Goal: Transaction & Acquisition: Purchase product/service

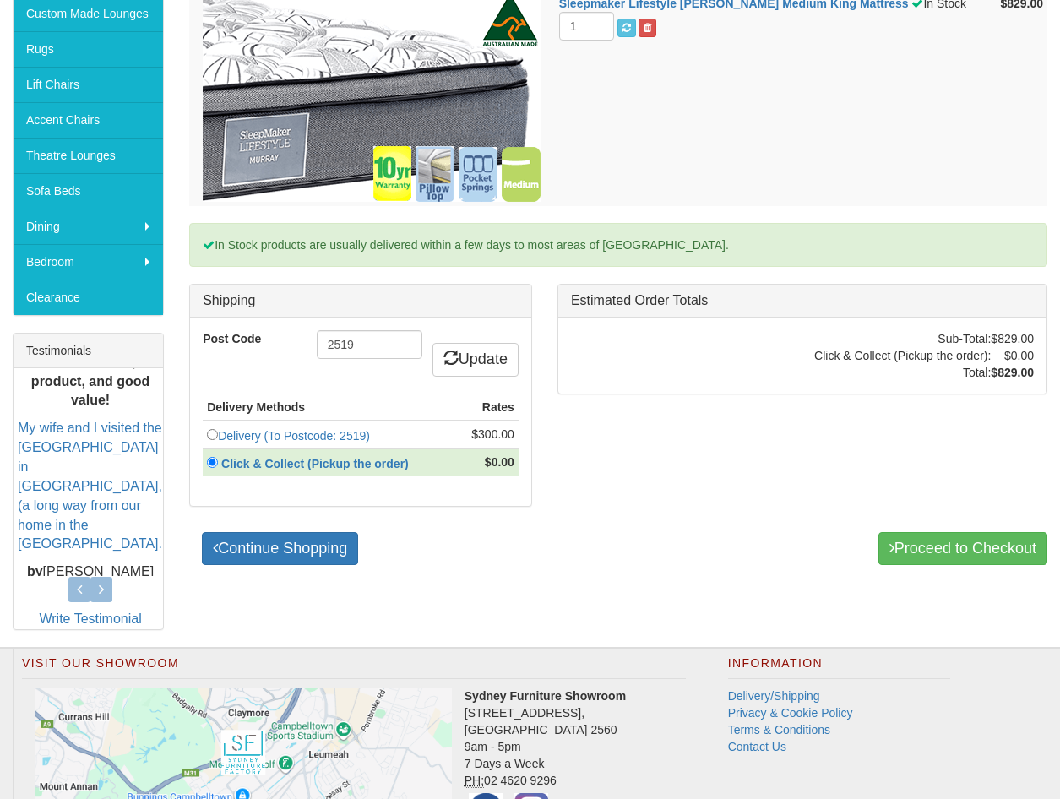
scroll to position [532, 0]
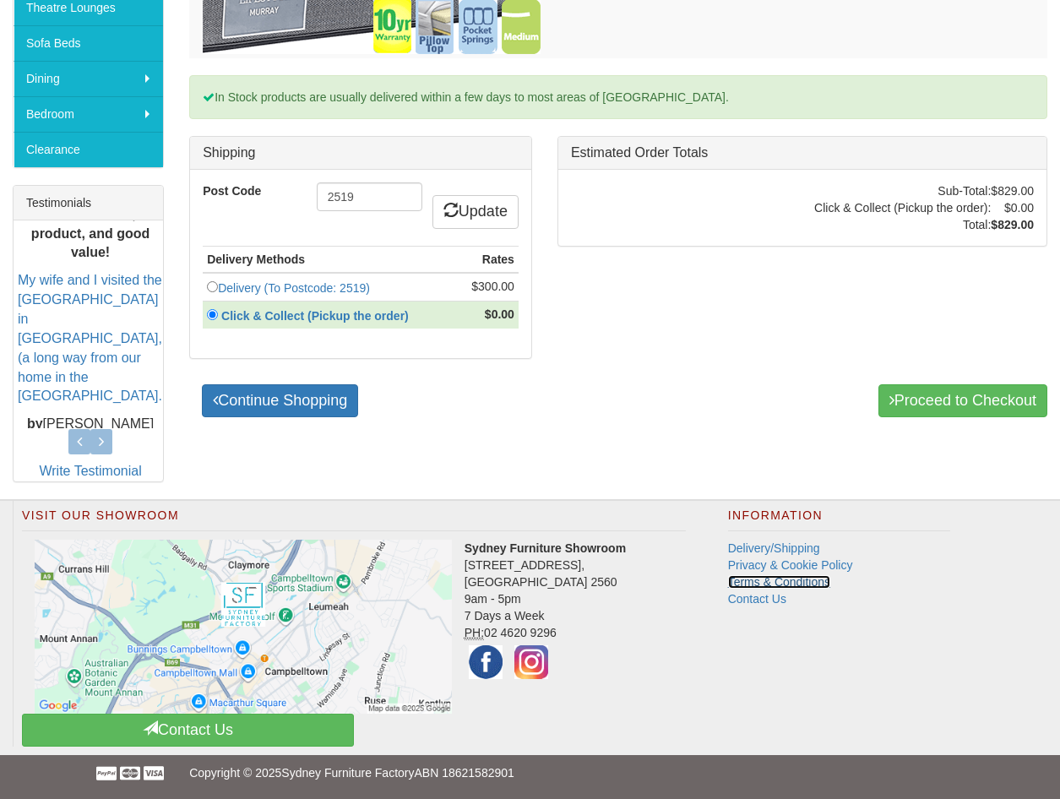
click at [757, 579] on link "Terms & Conditions" at bounding box center [779, 582] width 102 height 14
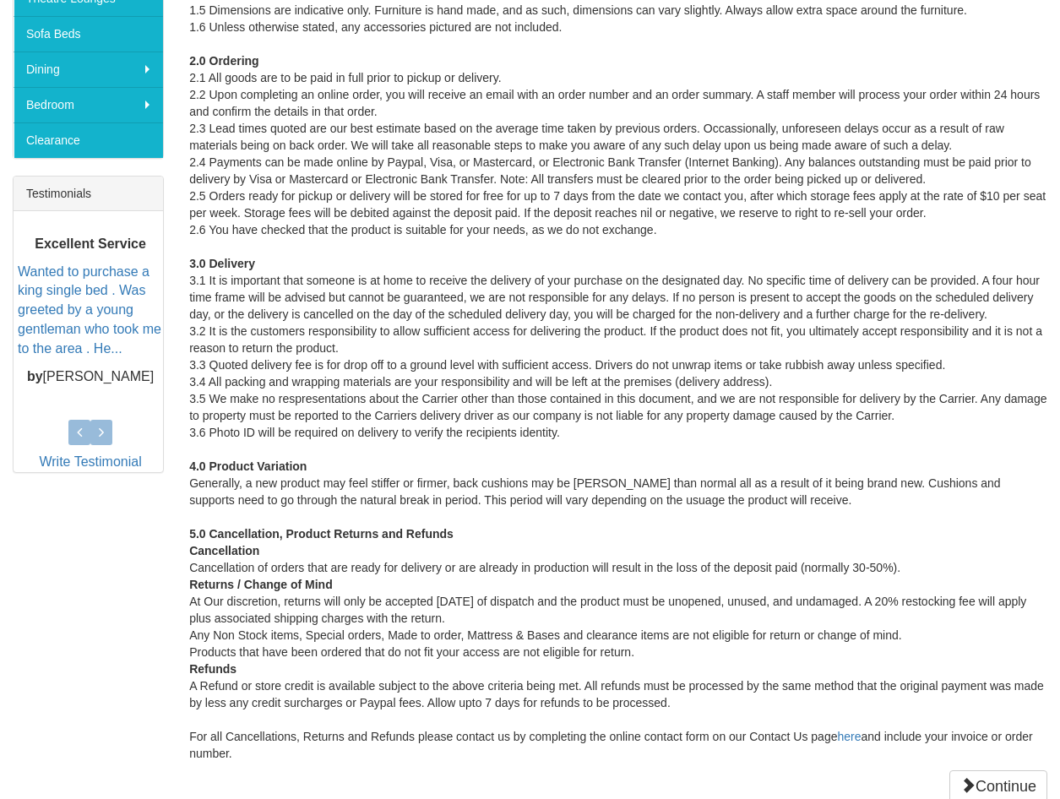
scroll to position [676, 0]
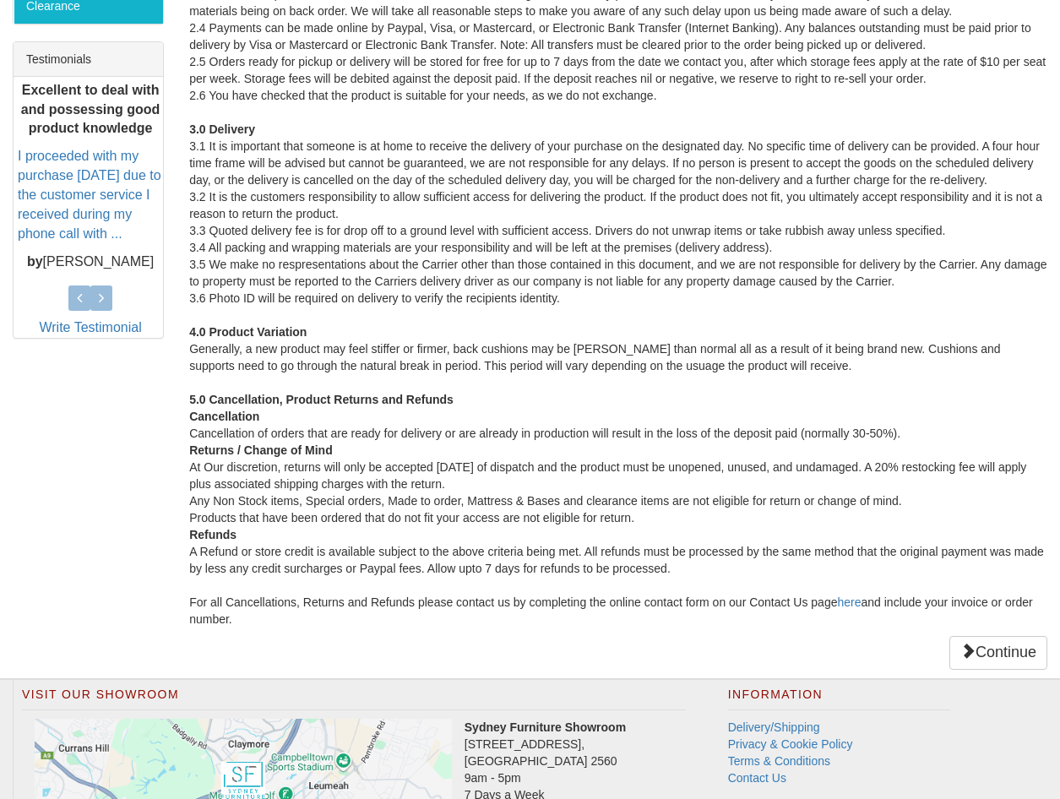
drag, startPoint x: 187, startPoint y: 394, endPoint x: 660, endPoint y: 517, distance: 488.7
click at [660, 517] on div "Terms and Conditions By using this website, you agree to the Terms and Conditio…" at bounding box center [619, 138] width 884 height 1080
copy div "5.0 Cancellation, Product Returns and Refunds Cancellation Cancellation of orde…"
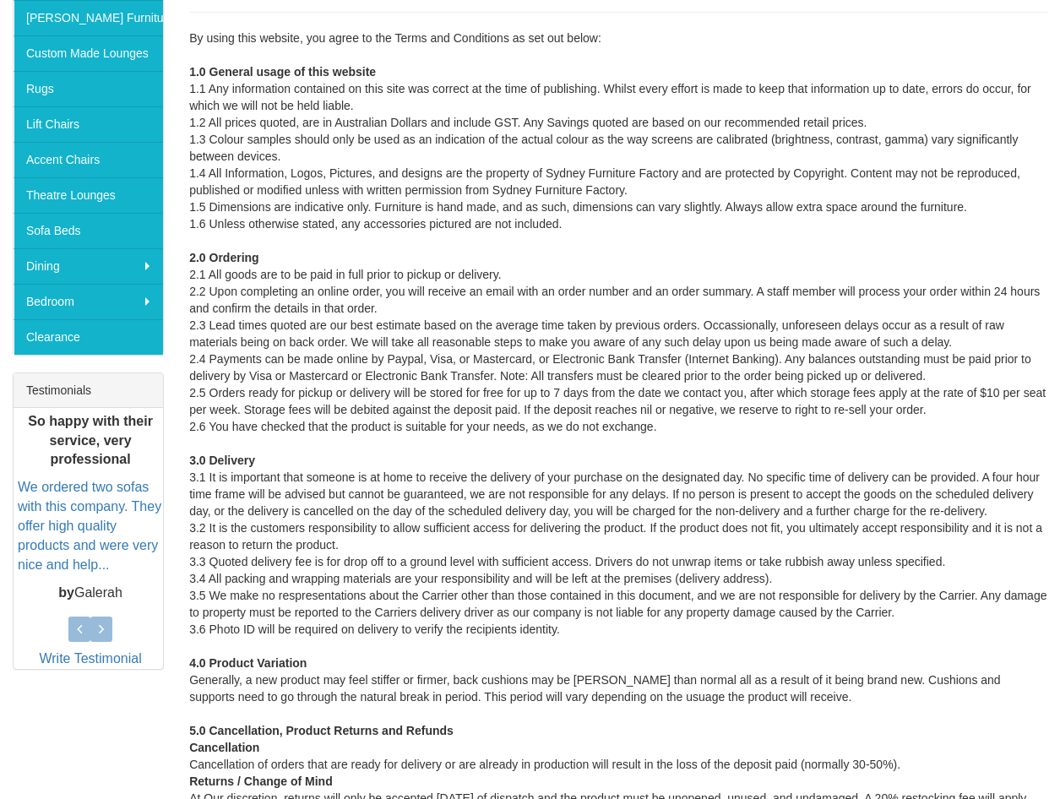
scroll to position [253, 0]
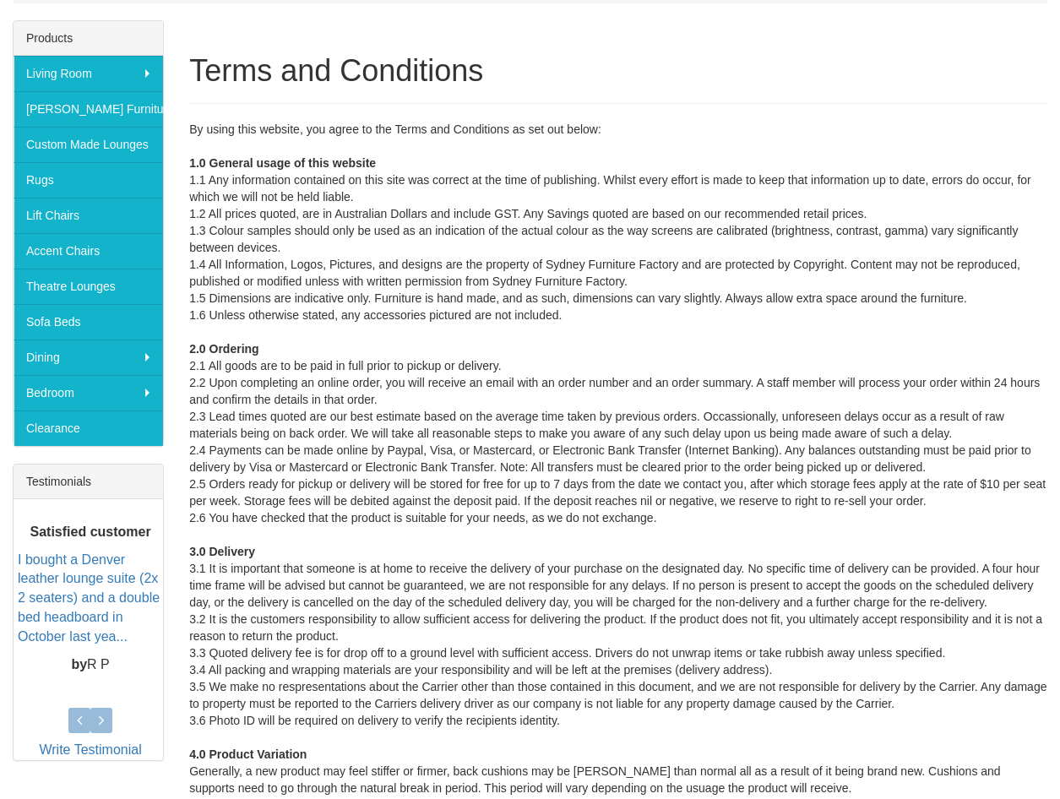
click at [991, 740] on div "By using this website, you agree to the Terms and Conditions as set out below: …" at bounding box center [618, 585] width 858 height 929
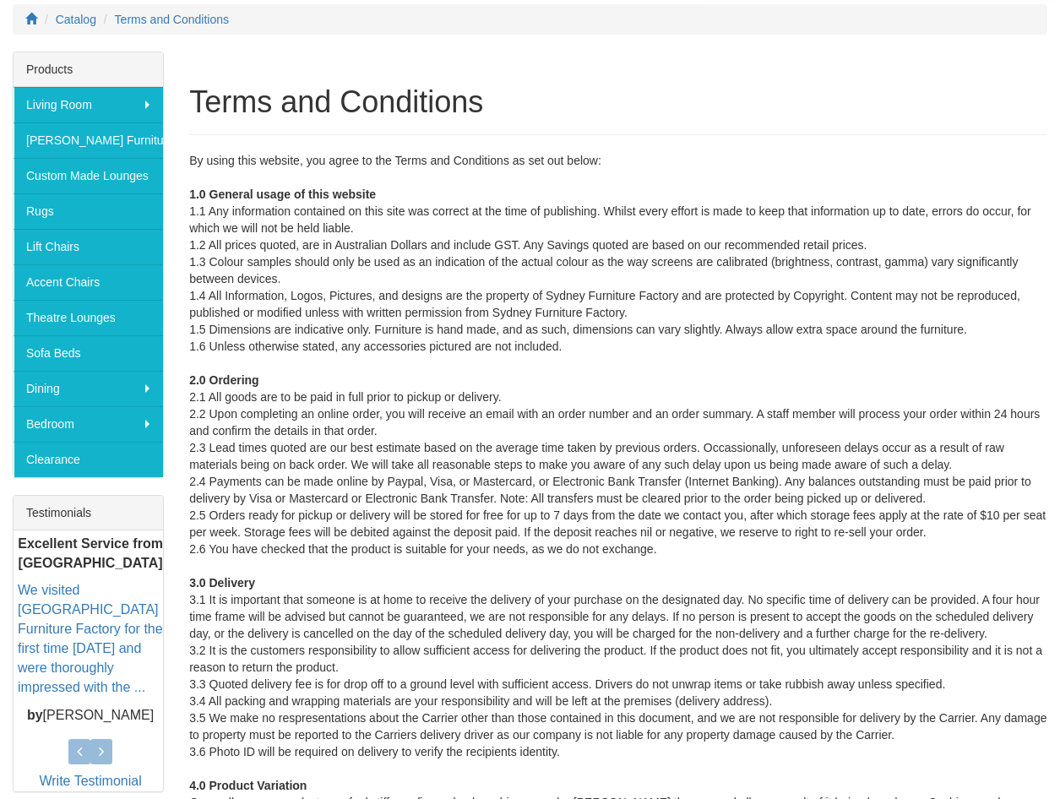
scroll to position [0, 0]
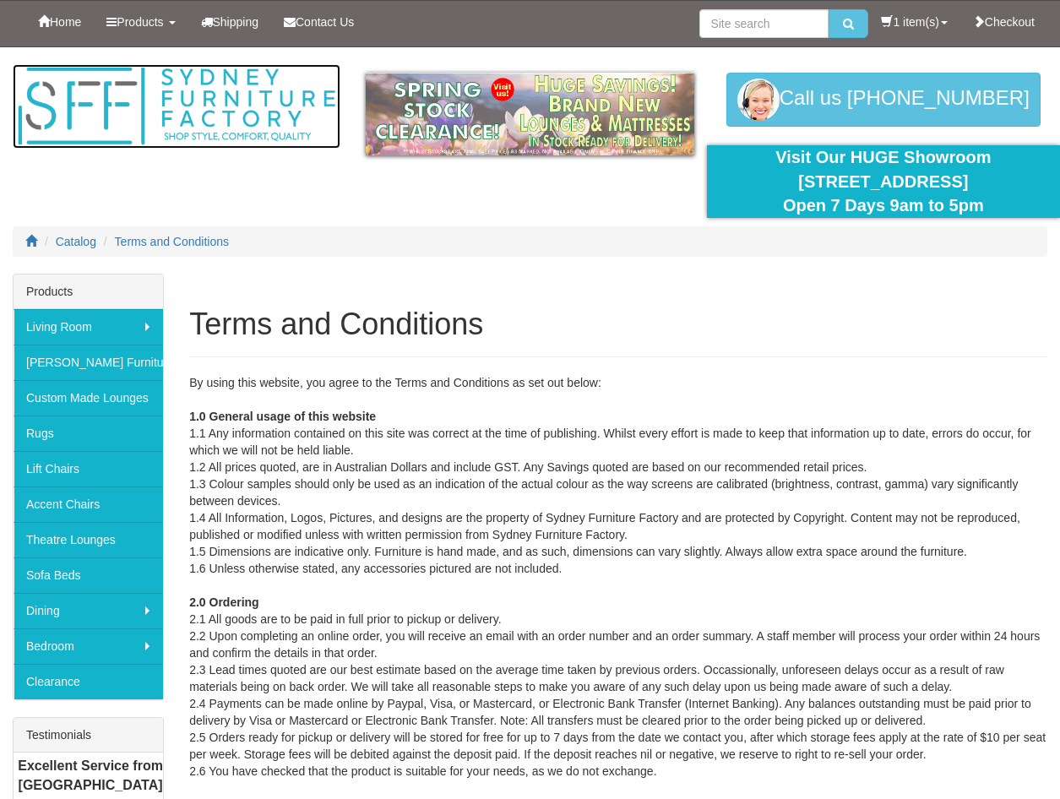
click at [110, 99] on img at bounding box center [177, 106] width 328 height 84
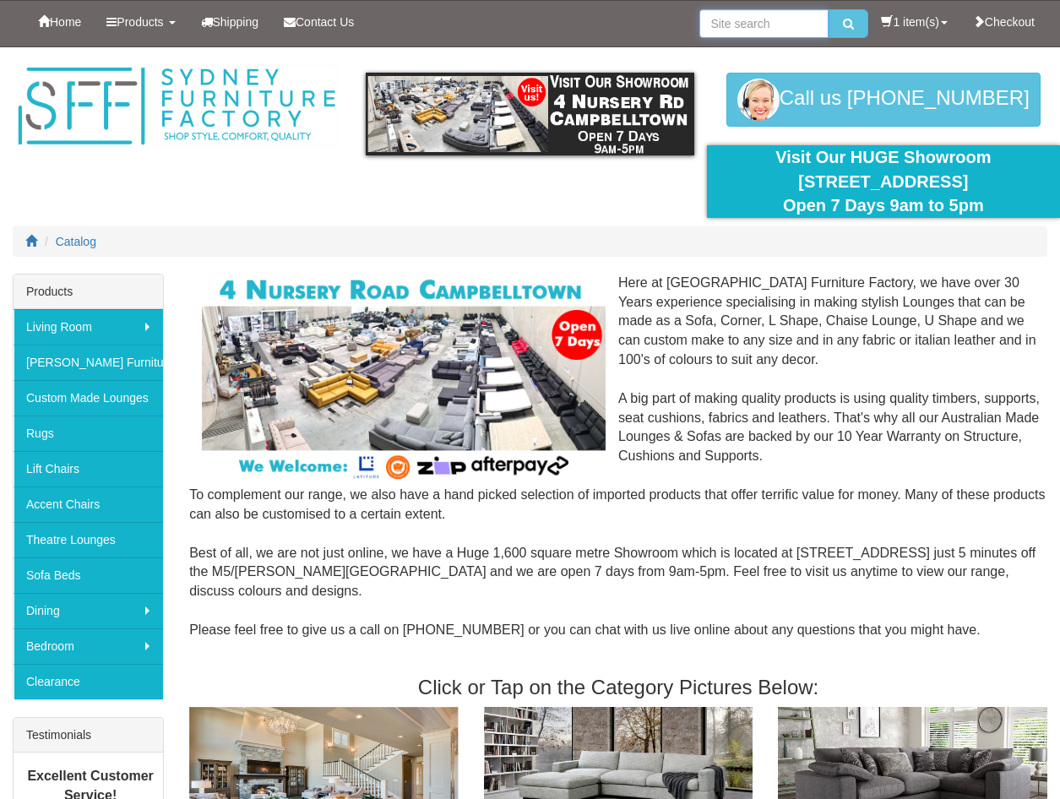
click at [734, 17] on input "search" at bounding box center [763, 23] width 129 height 29
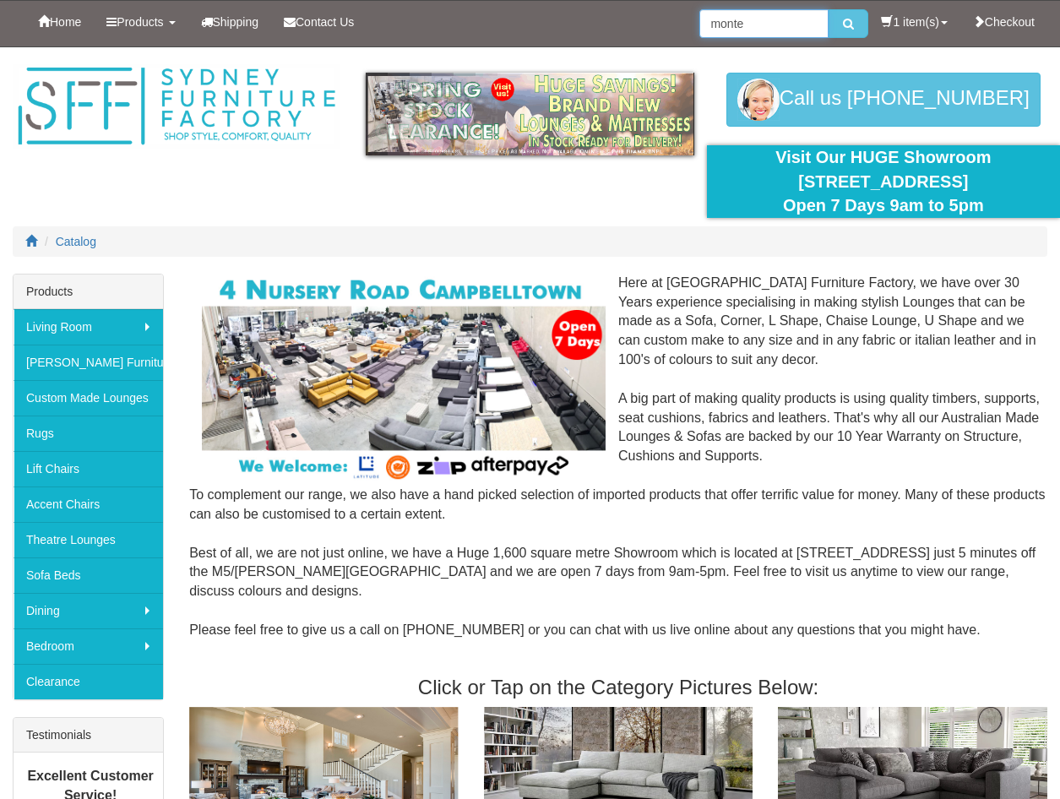
type input "monte"
click at [829, 9] on button "submit" at bounding box center [849, 23] width 40 height 29
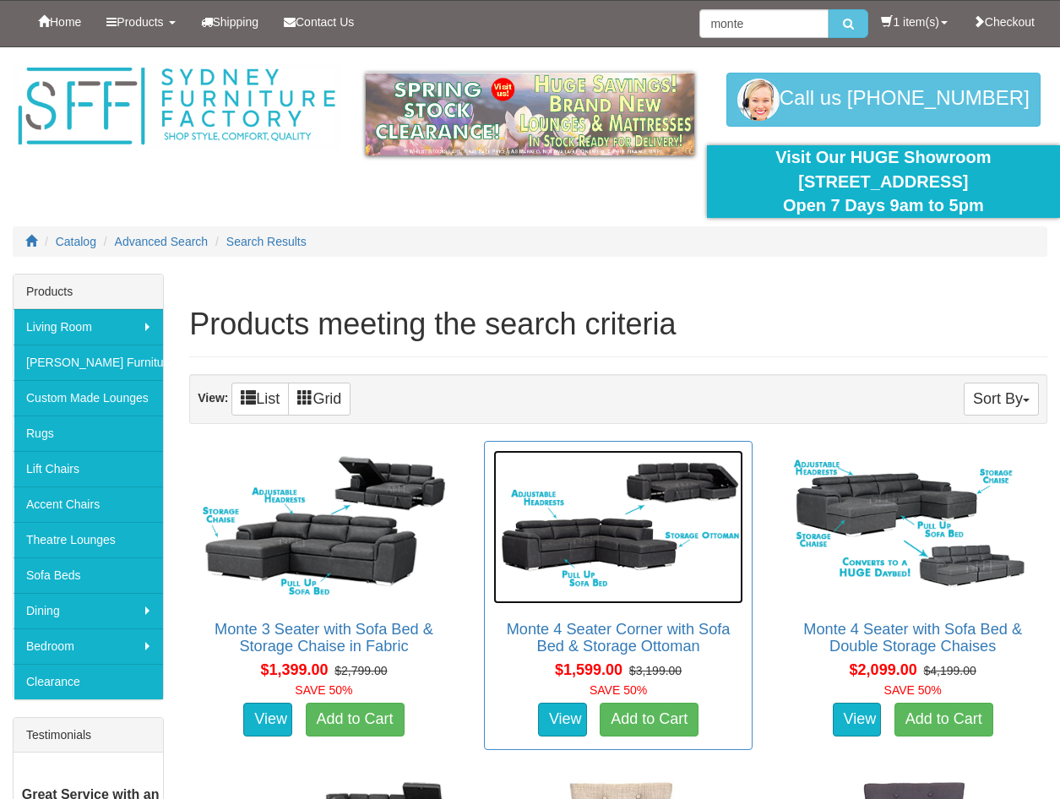
click at [570, 536] on img at bounding box center [618, 527] width 251 height 154
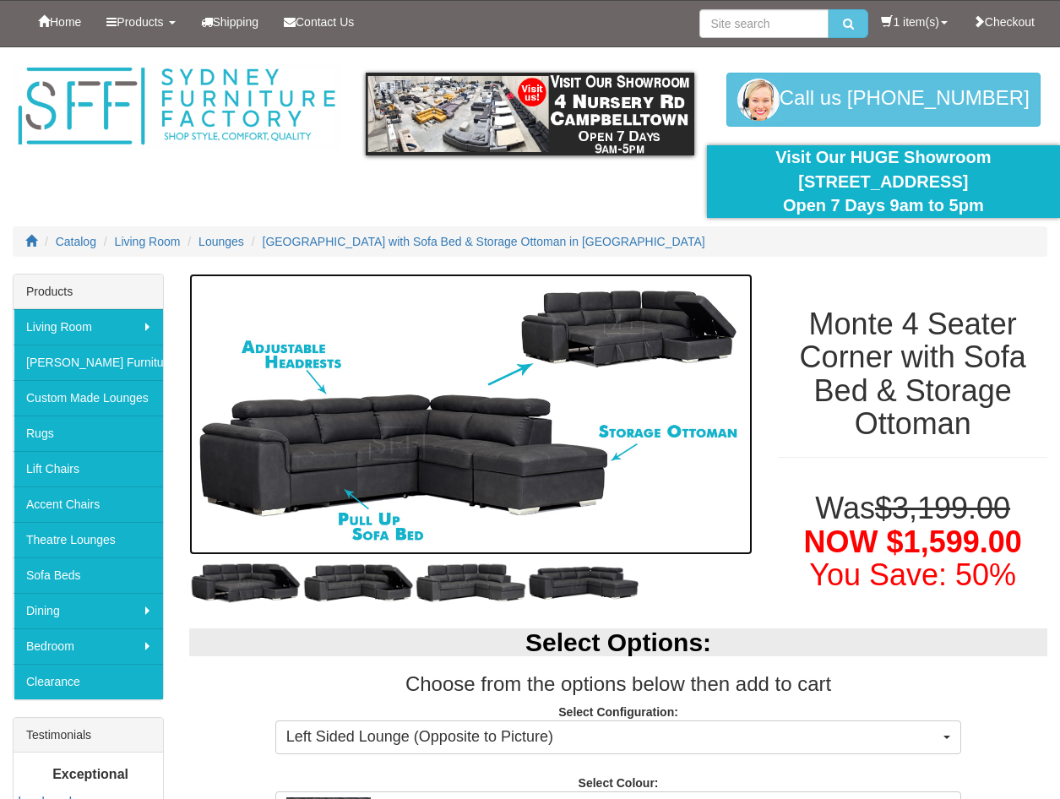
click at [269, 476] on img at bounding box center [470, 415] width 563 height 282
